Goal: Find specific page/section: Find specific page/section

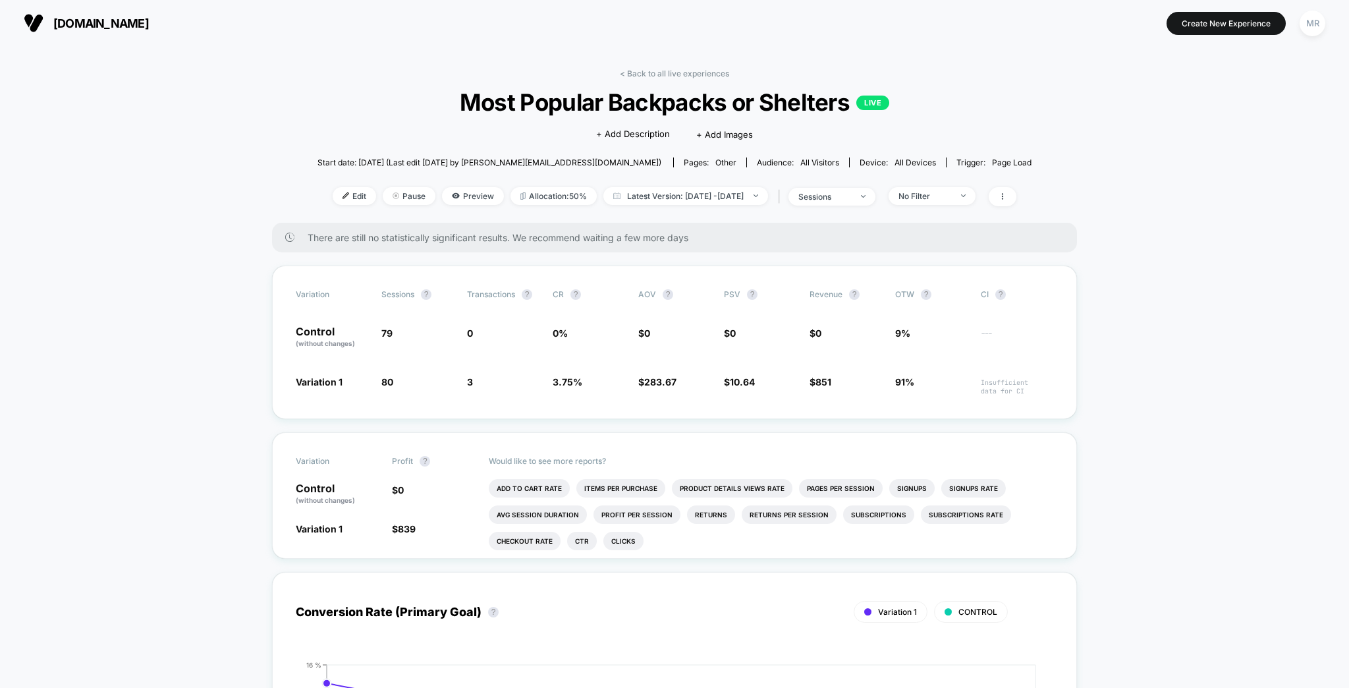
click at [702, 78] on div "< Back to all live experiences Most Popular Backpacks or Shelters LIVE Click to…" at bounding box center [675, 146] width 714 height 154
click at [702, 69] on link "< Back to all live experiences" at bounding box center [674, 74] width 109 height 10
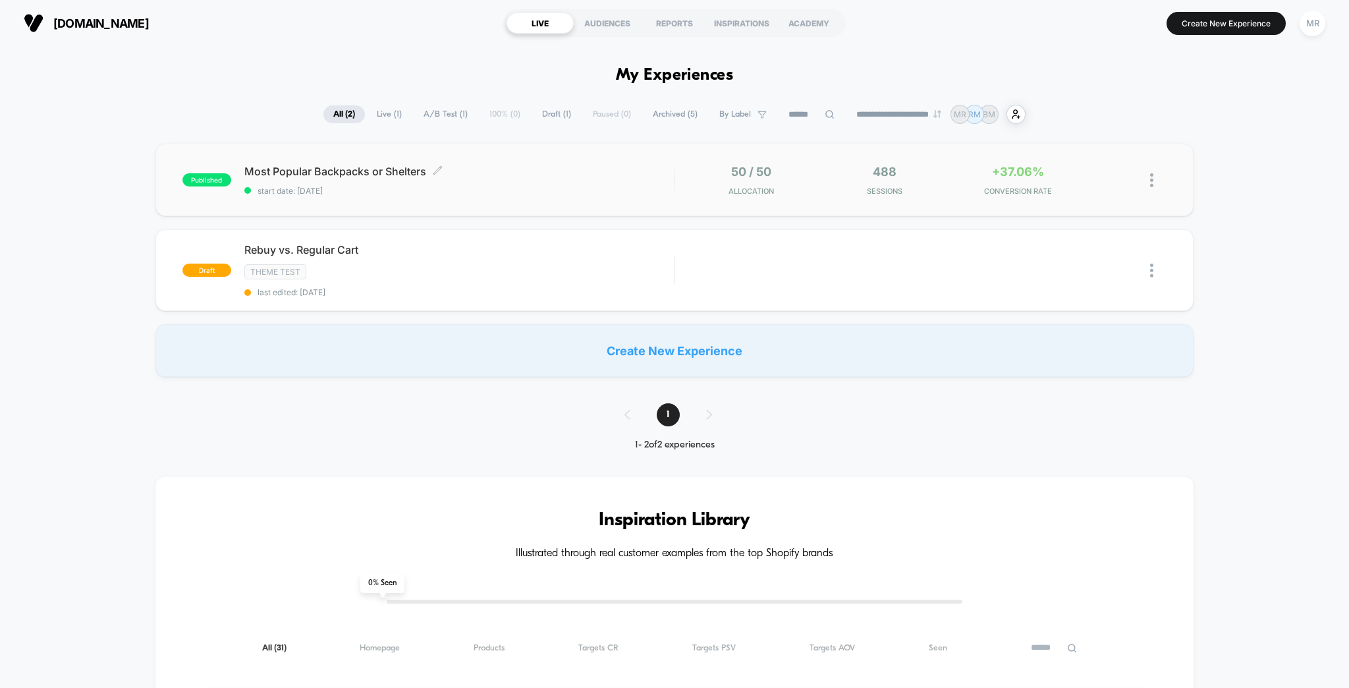
click at [545, 165] on span "Most Popular Backpacks or Shelters Click to edit experience details" at bounding box center [459, 171] width 430 height 13
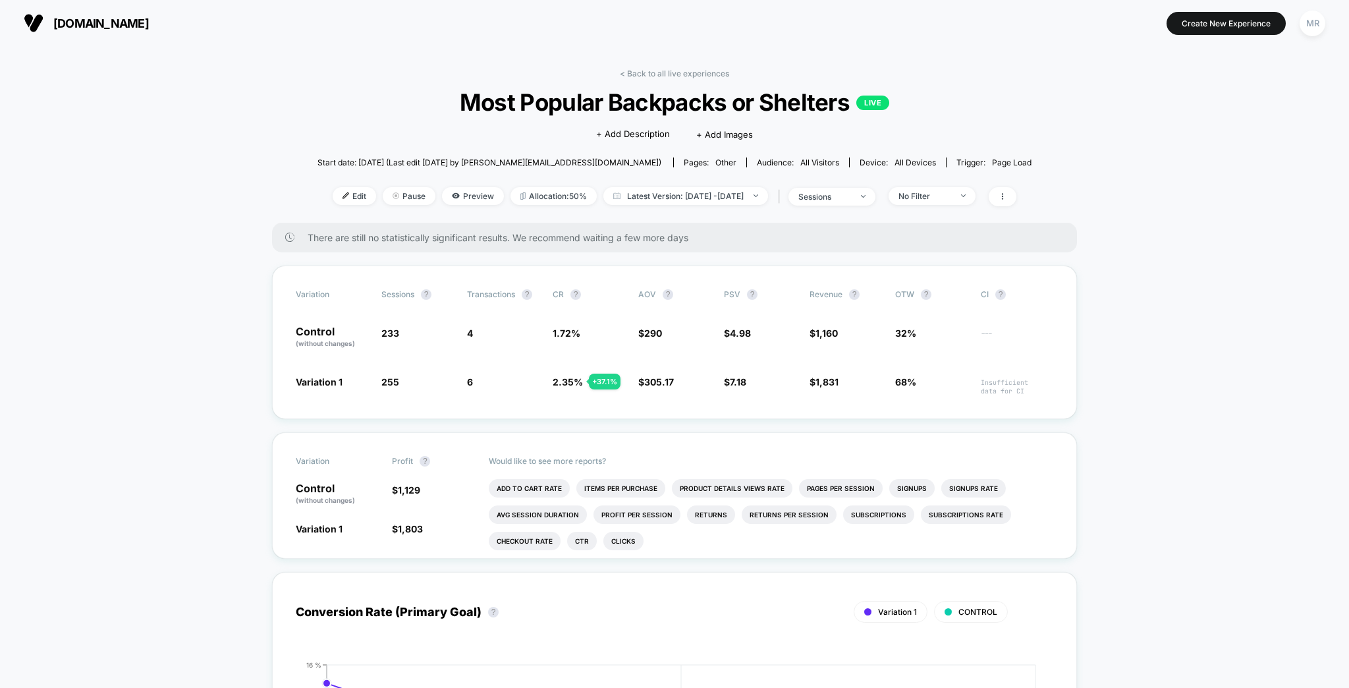
drag, startPoint x: 212, startPoint y: 63, endPoint x: 183, endPoint y: 50, distance: 31.8
